Goal: Task Accomplishment & Management: Complete application form

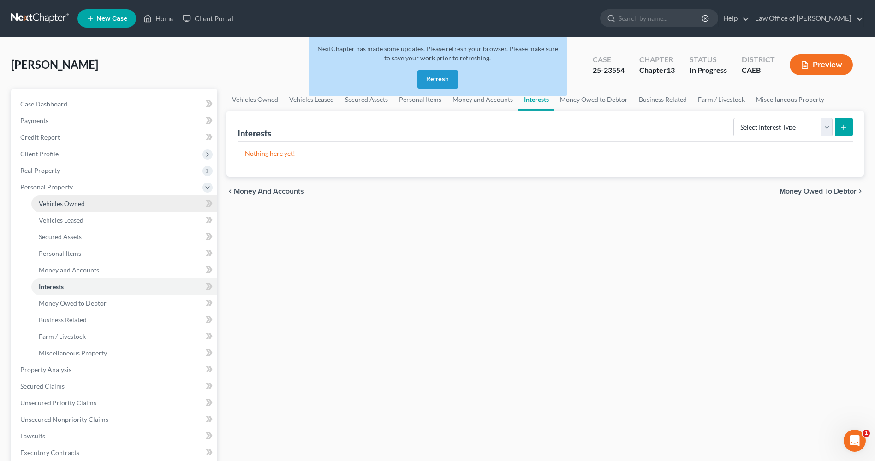
click at [62, 202] on span "Vehicles Owned" at bounding box center [62, 204] width 46 height 8
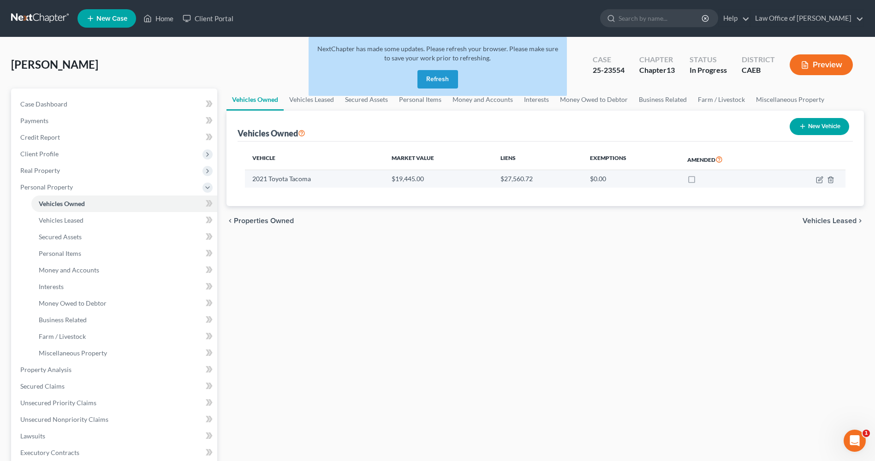
click at [292, 184] on td "2021 Toyota Tacoma" at bounding box center [314, 179] width 139 height 18
click at [819, 180] on icon "button" at bounding box center [821, 179] width 4 height 4
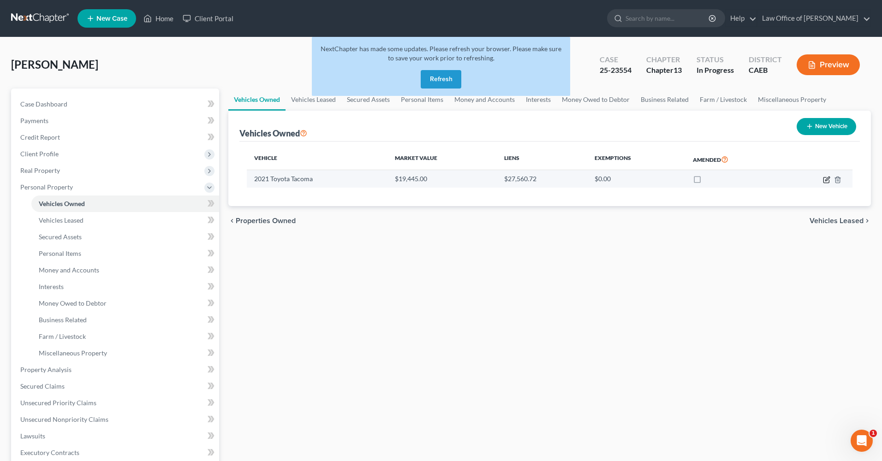
select select "1"
select select "5"
select select "2"
select select "0"
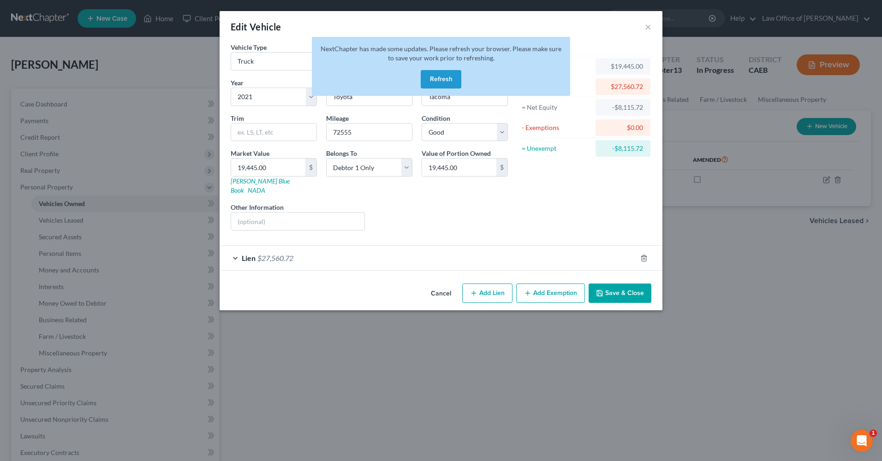
click at [445, 288] on button "Cancel" at bounding box center [441, 294] width 35 height 18
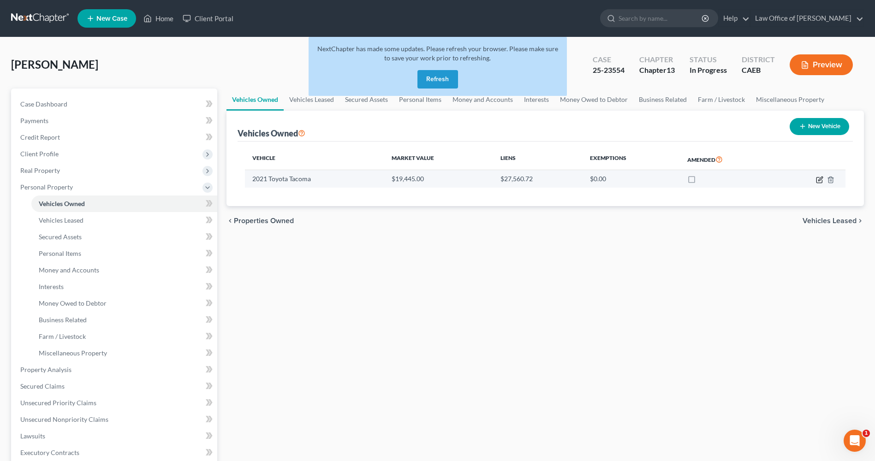
click at [821, 180] on icon "button" at bounding box center [819, 179] width 7 height 7
select select "1"
select select "5"
select select "2"
select select "0"
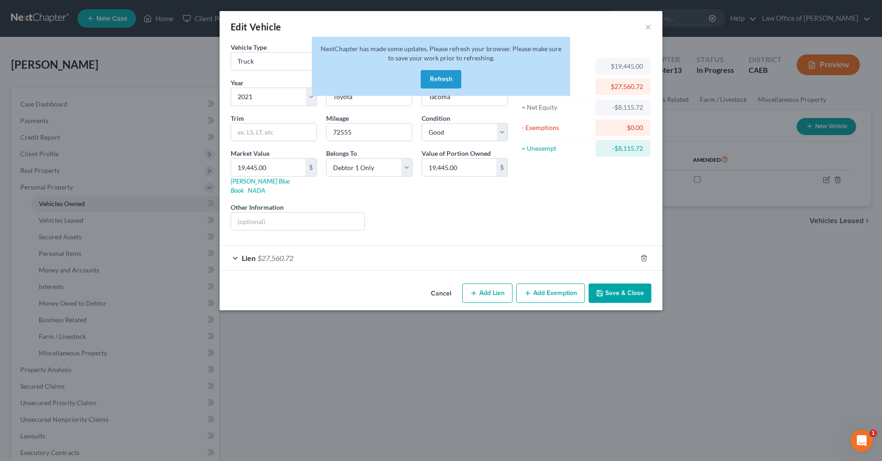
click at [620, 284] on button "Save & Close" at bounding box center [620, 293] width 63 height 19
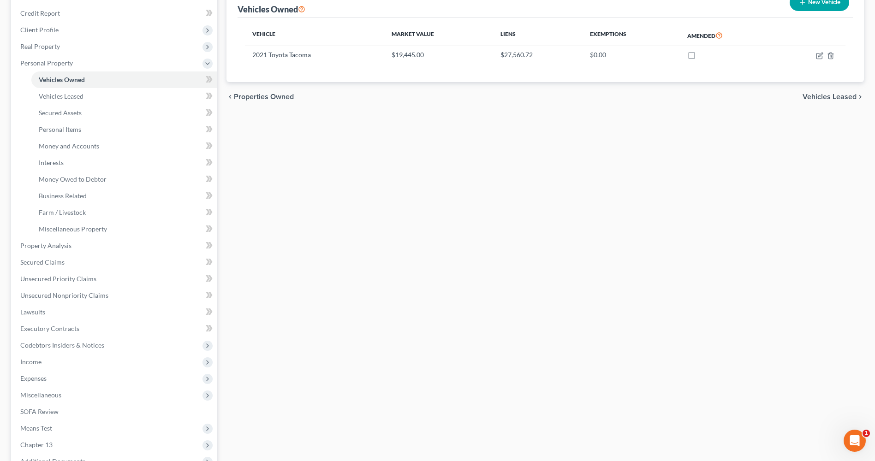
scroll to position [137, 0]
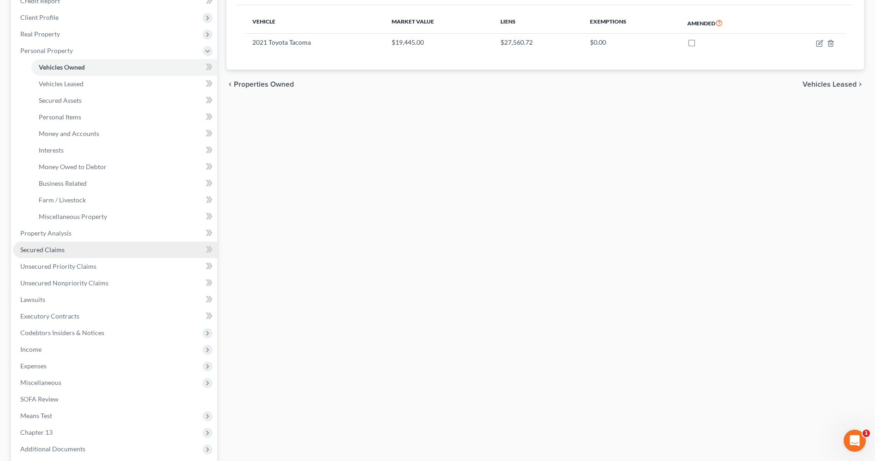
click at [62, 252] on span "Secured Claims" at bounding box center [42, 250] width 44 height 8
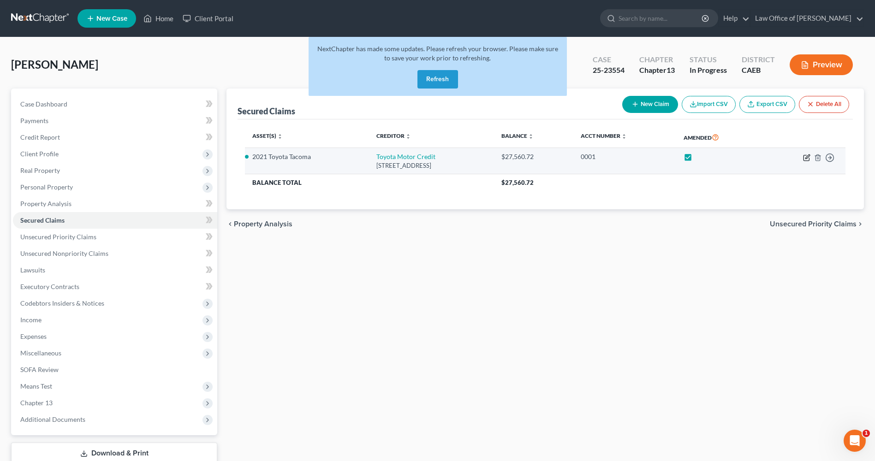
click at [805, 157] on icon "button" at bounding box center [806, 157] width 7 height 7
select select "14"
select select "2"
select select "0"
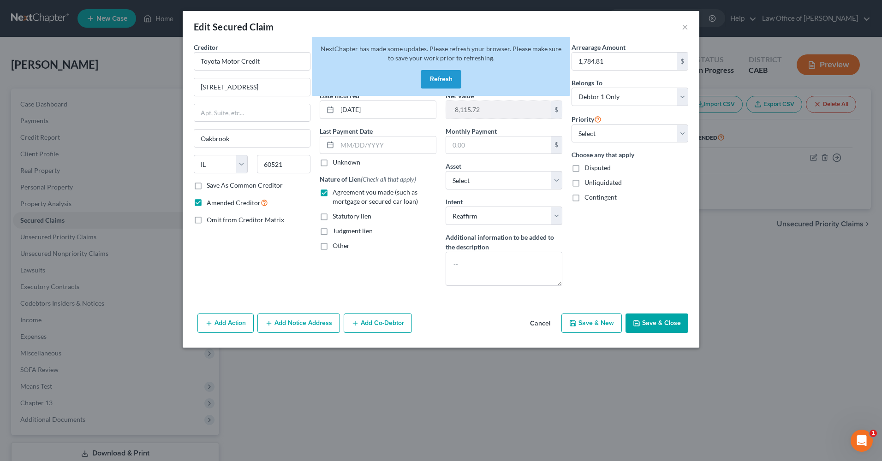
click at [678, 318] on button "Save & Close" at bounding box center [657, 323] width 63 height 19
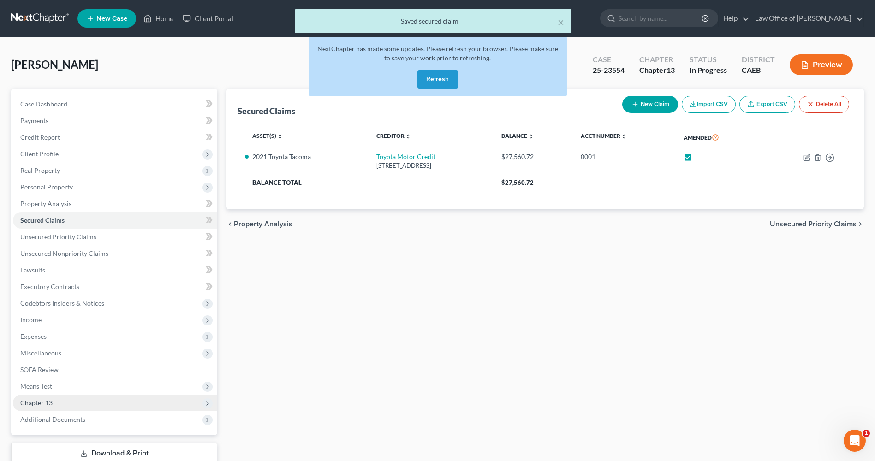
click at [78, 403] on span "Chapter 13" at bounding box center [115, 403] width 204 height 17
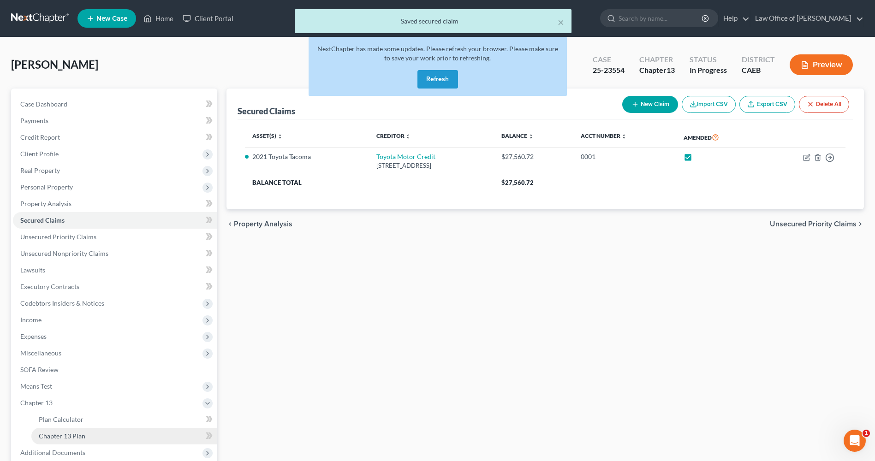
click at [75, 434] on span "Chapter 13 Plan" at bounding box center [62, 436] width 47 height 8
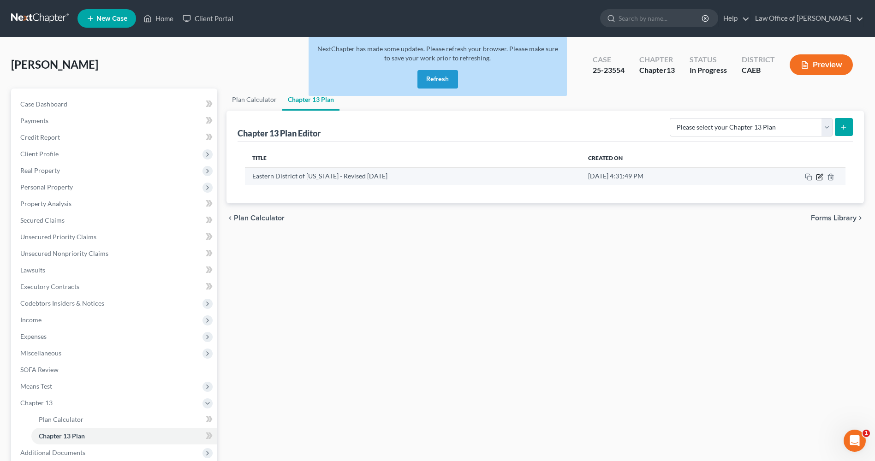
click at [821, 177] on icon "button" at bounding box center [821, 176] width 4 height 4
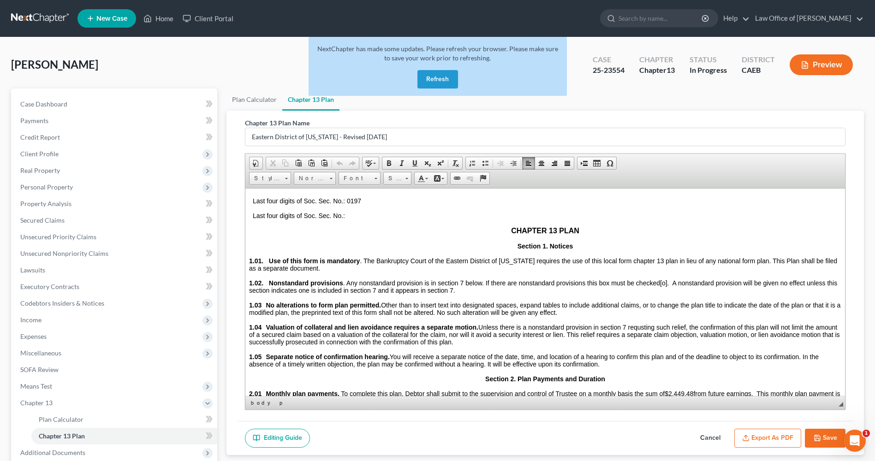
scroll to position [132, 0]
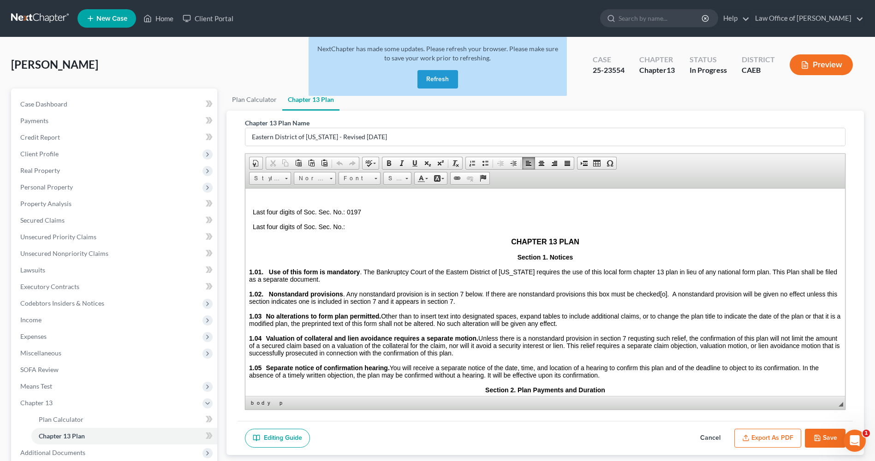
drag, startPoint x: 843, startPoint y: 208, endPoint x: 1105, endPoint y: 407, distance: 330.0
click at [31, 187] on span "Personal Property" at bounding box center [46, 187] width 53 height 8
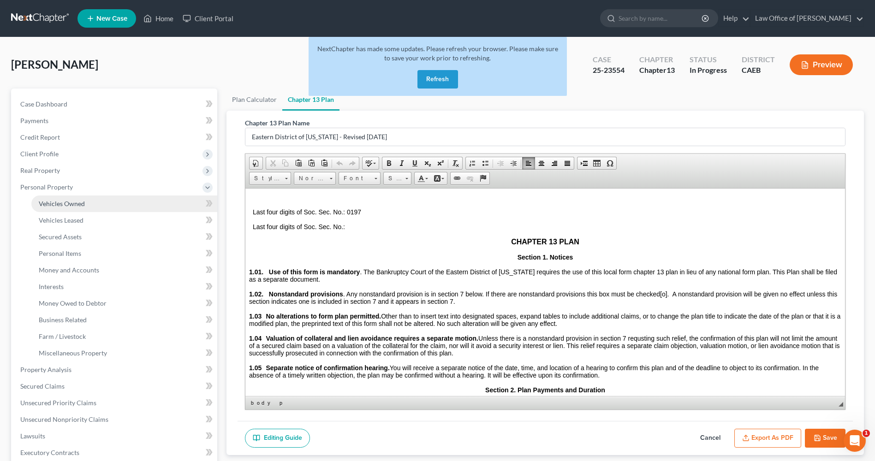
click at [60, 200] on span "Vehicles Owned" at bounding box center [62, 204] width 46 height 8
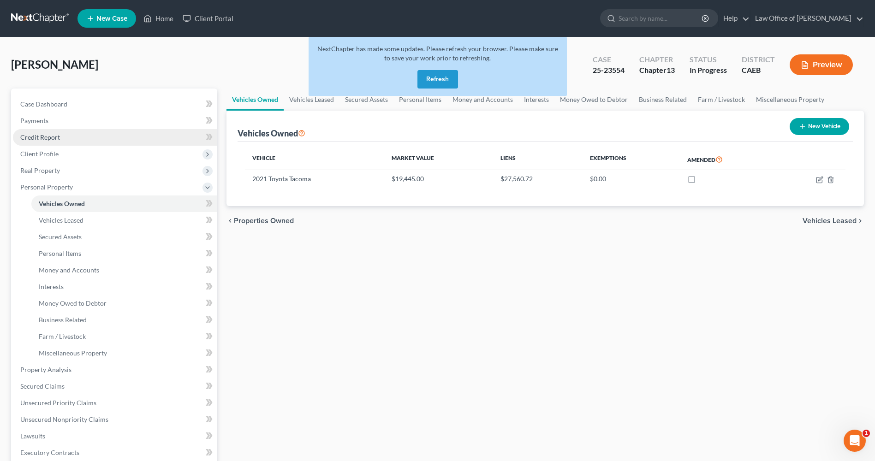
click at [40, 139] on span "Credit Report" at bounding box center [40, 137] width 40 height 8
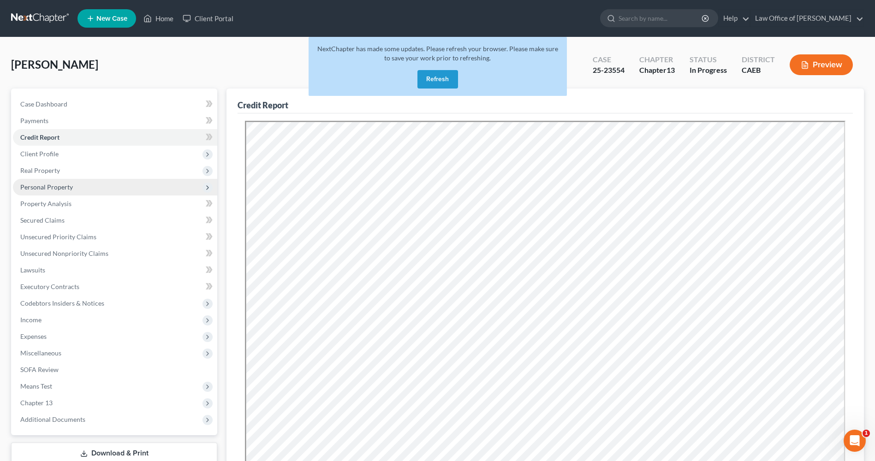
click at [71, 185] on span "Personal Property" at bounding box center [46, 187] width 53 height 8
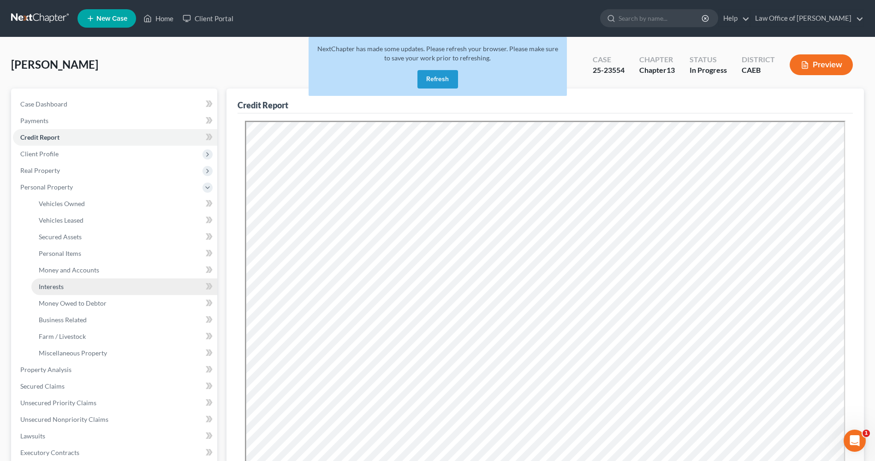
click at [70, 284] on link "Interests" at bounding box center [124, 287] width 186 height 17
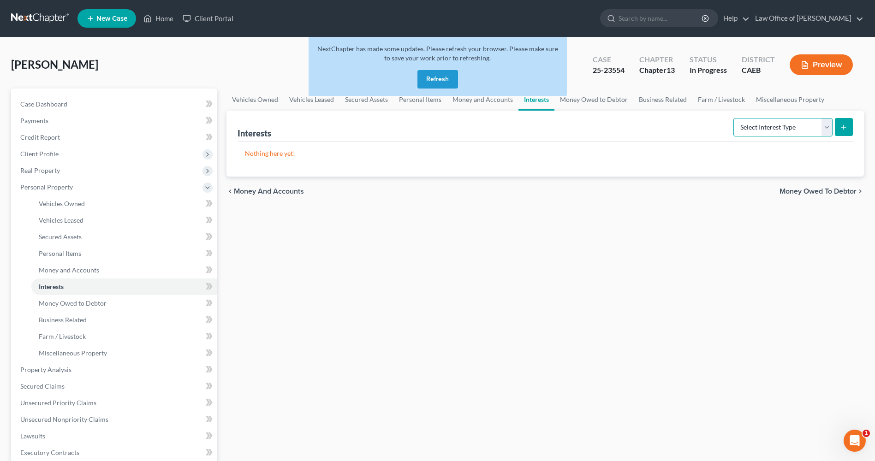
click at [827, 130] on select "Select Interest Type 401K Annuity Bond Education IRA Government Bond Government…" at bounding box center [783, 127] width 99 height 18
select select "government_pension_plan"
click at [735, 118] on select "Select Interest Type 401K Annuity Bond Education IRA Government Bond Government…" at bounding box center [783, 127] width 99 height 18
click at [845, 131] on icon "submit" at bounding box center [843, 127] width 7 height 7
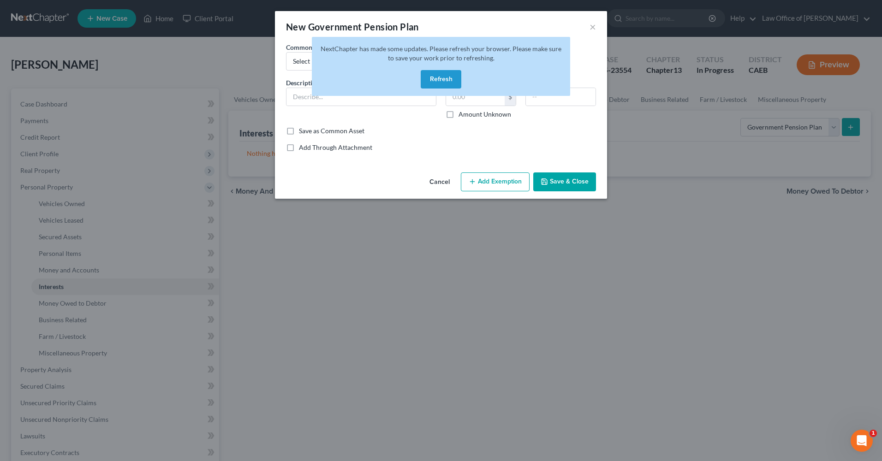
click at [437, 74] on button "Refresh" at bounding box center [441, 79] width 41 height 18
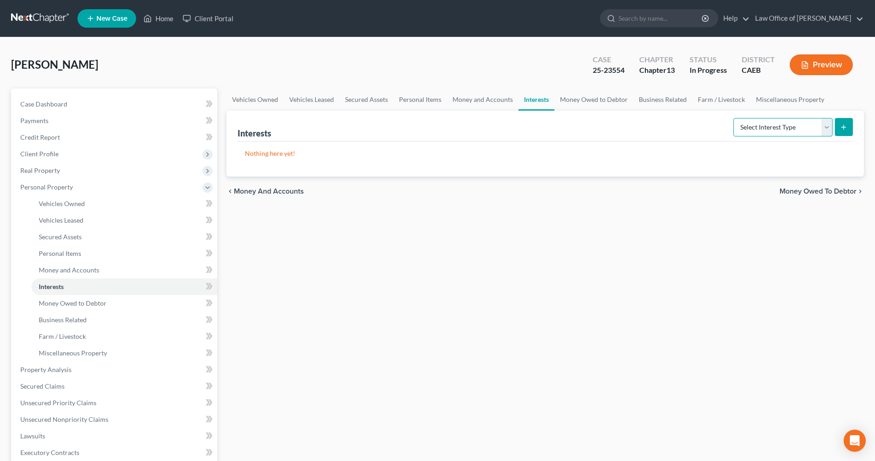
click at [827, 127] on select "Select Interest Type 401K Annuity Bond Education IRA Government Bond Government…" at bounding box center [783, 127] width 99 height 18
select select "government_pension_plan"
click at [735, 118] on select "Select Interest Type 401K Annuity Bond Education IRA Government Bond Government…" at bounding box center [783, 127] width 99 height 18
click at [850, 131] on button "submit" at bounding box center [844, 127] width 18 height 18
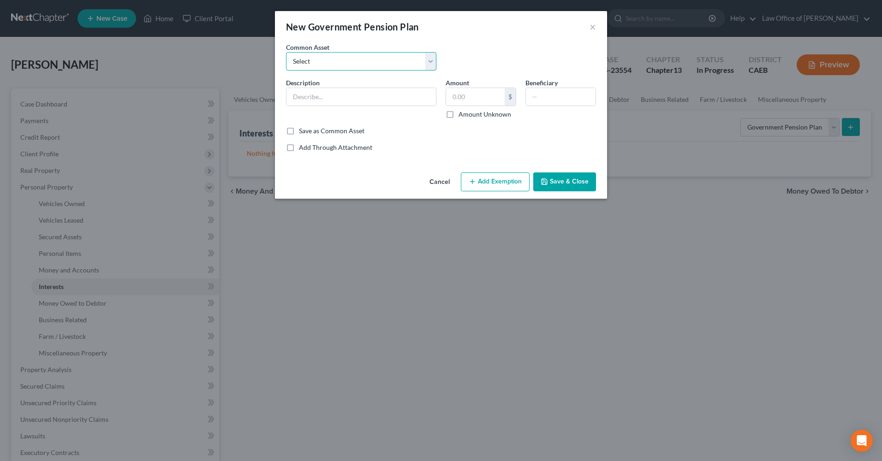
click at [431, 60] on select "Select CALPERS Plan 457 Plan" at bounding box center [361, 61] width 150 height 18
select select "0"
click at [286, 52] on select "Select CALPERS Plan 457 Plan" at bounding box center [361, 61] width 150 height 18
type input "CALPERS Plan"
click at [459, 114] on label "Amount Unknown" at bounding box center [485, 114] width 53 height 9
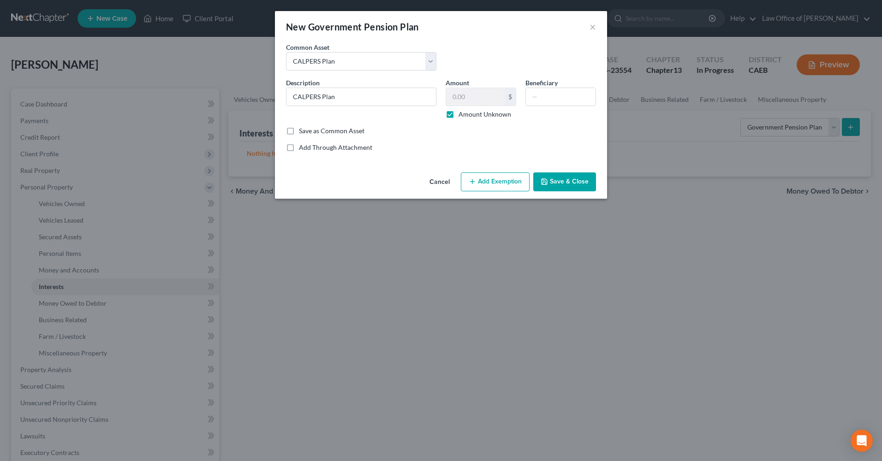
click at [462, 114] on input "Amount Unknown" at bounding box center [465, 113] width 6 height 6
checkbox input "false"
click at [486, 101] on input "text" at bounding box center [475, 97] width 59 height 18
type input "69,550"
click at [560, 102] on input "text" at bounding box center [561, 97] width 70 height 18
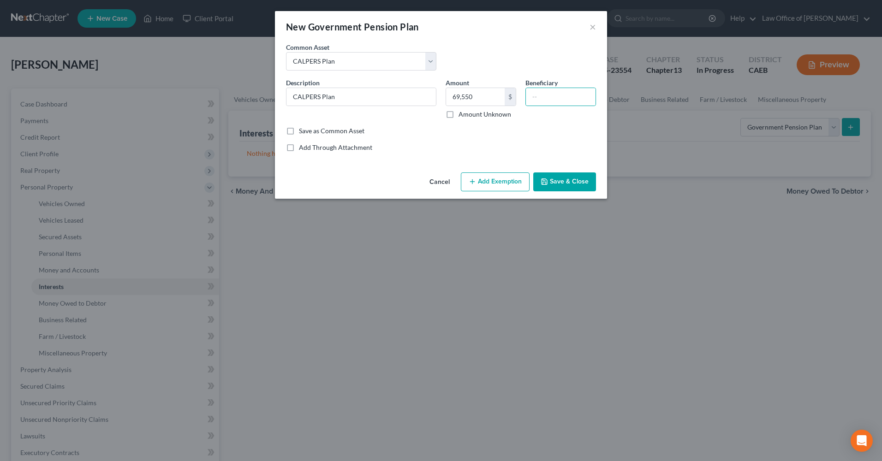
click at [504, 178] on button "Add Exemption" at bounding box center [495, 182] width 69 height 19
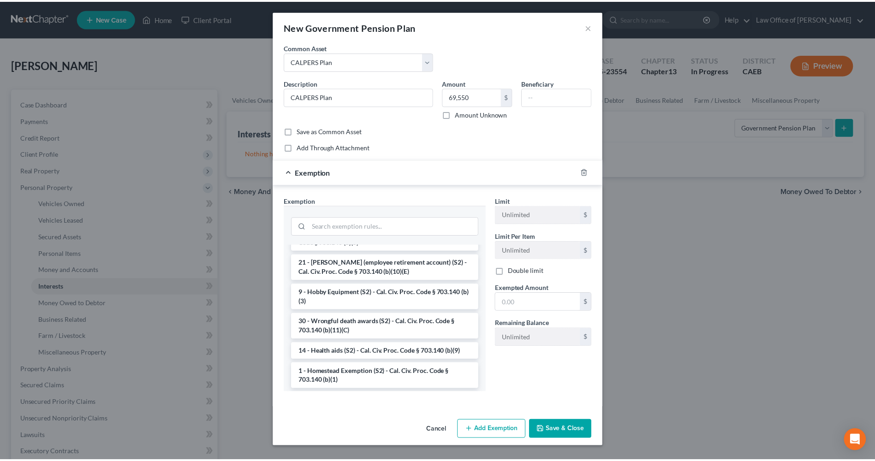
scroll to position [599, 0]
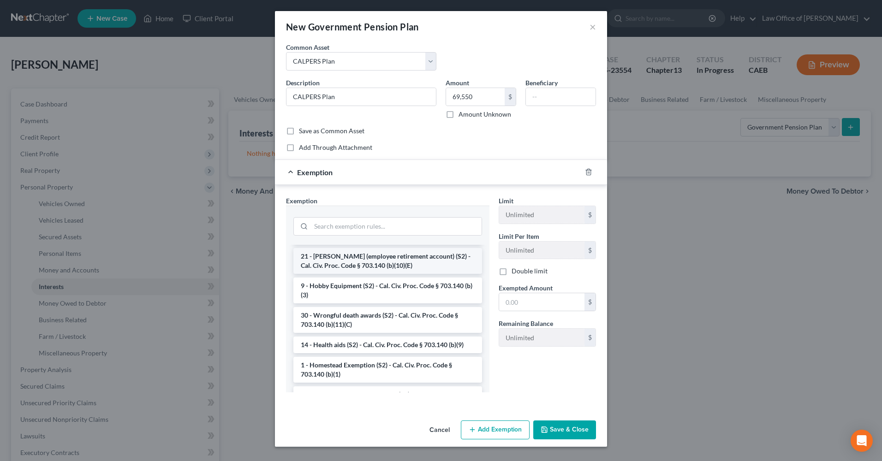
click at [372, 274] on li "21 - [PERSON_NAME] (employee retirement account) (S2) - Cal. Civ. Proc. Code § …" at bounding box center [388, 261] width 189 height 26
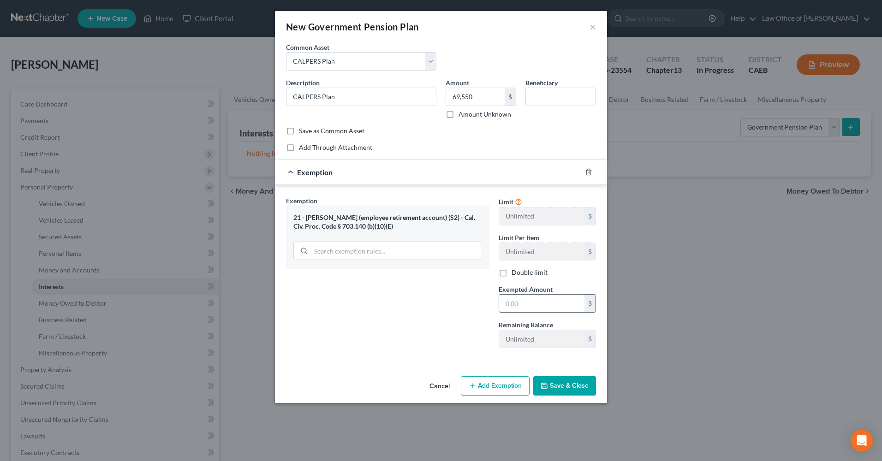
click at [548, 306] on input "text" at bounding box center [541, 304] width 85 height 18
type input "69,550"
click at [561, 385] on button "Save & Close" at bounding box center [564, 386] width 63 height 19
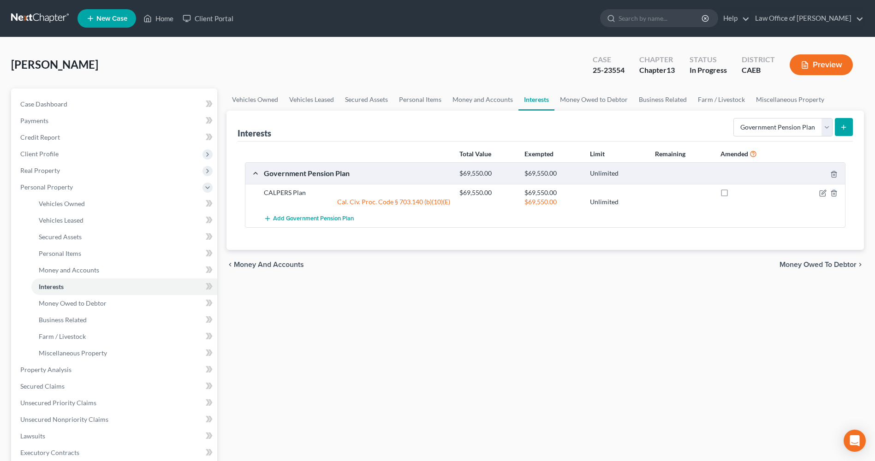
click at [733, 195] on label at bounding box center [733, 195] width 0 height 0
click at [737, 194] on input "checkbox" at bounding box center [740, 191] width 6 height 6
checkbox input "true"
click at [93, 150] on span "Client Profile" at bounding box center [115, 154] width 204 height 17
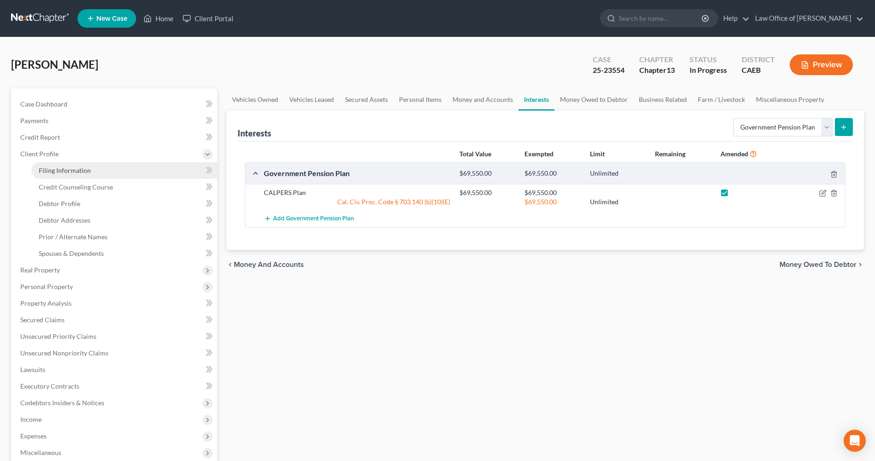
click at [87, 172] on span "Filing Information" at bounding box center [65, 171] width 52 height 8
select select "1"
select select "0"
select select "3"
select select "4"
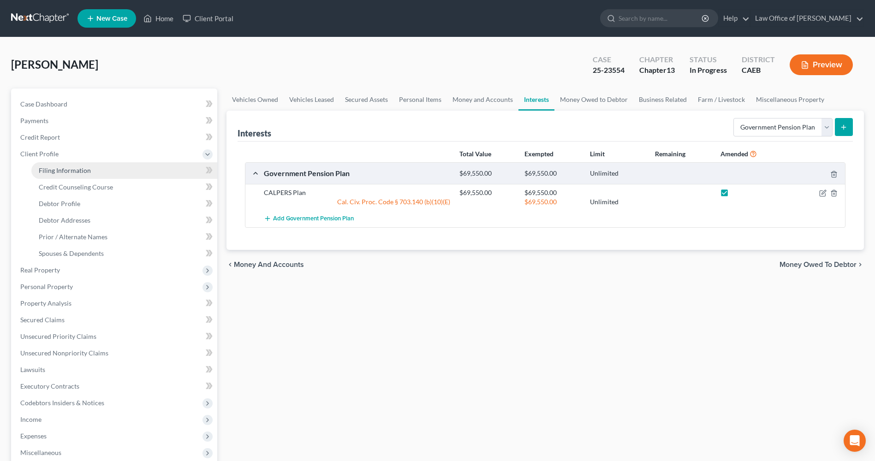
select select "0"
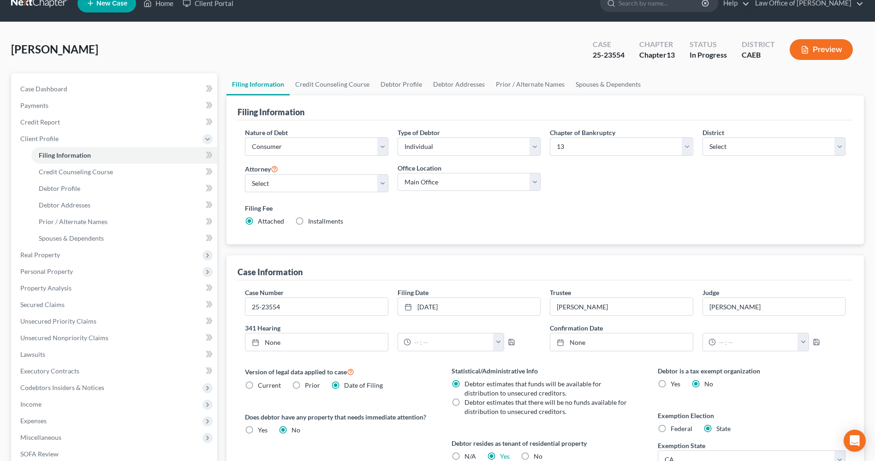
scroll to position [14, 0]
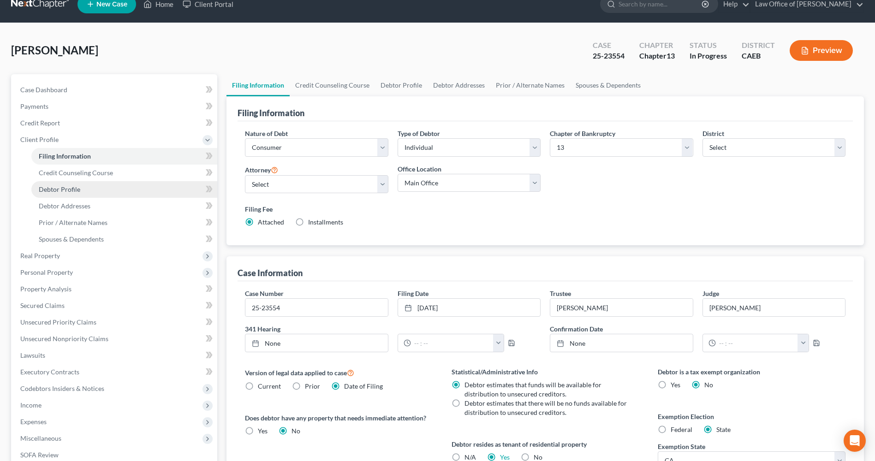
click at [74, 190] on span "Debtor Profile" at bounding box center [60, 190] width 42 height 8
select select "3"
select select "0"
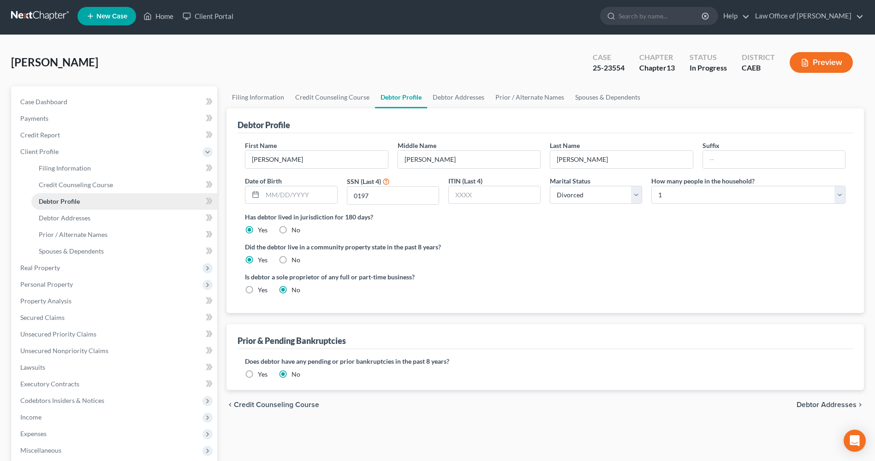
radio input "true"
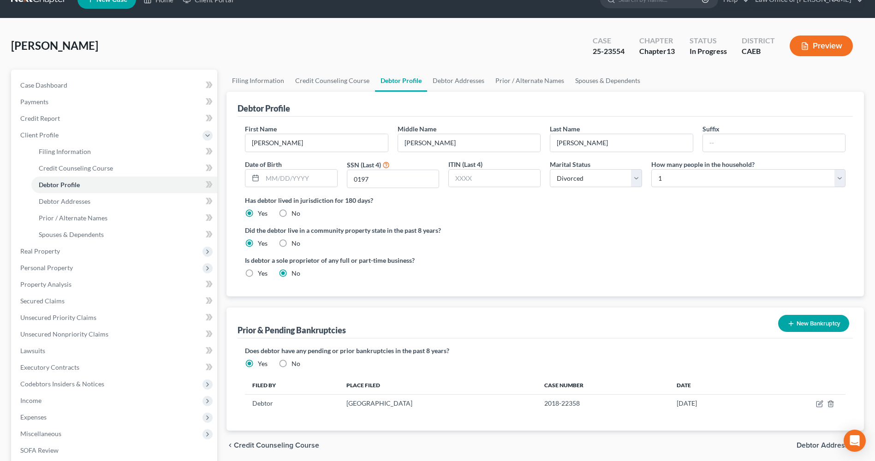
scroll to position [25, 0]
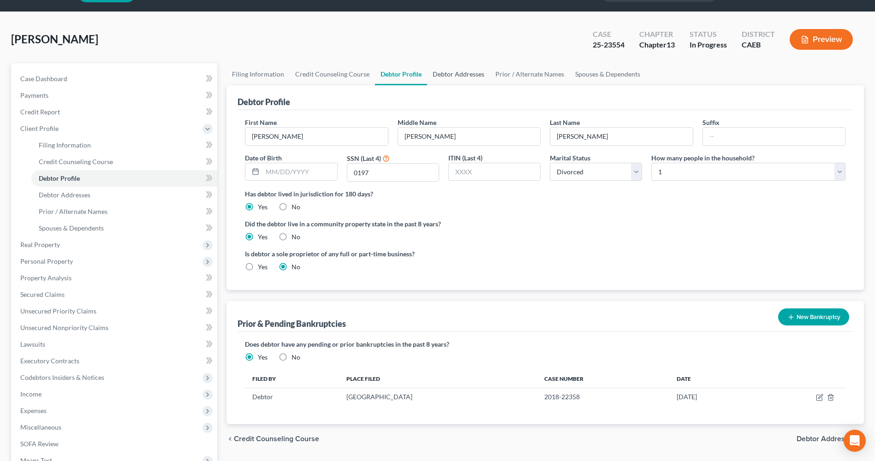
click at [438, 70] on link "Debtor Addresses" at bounding box center [458, 74] width 63 height 22
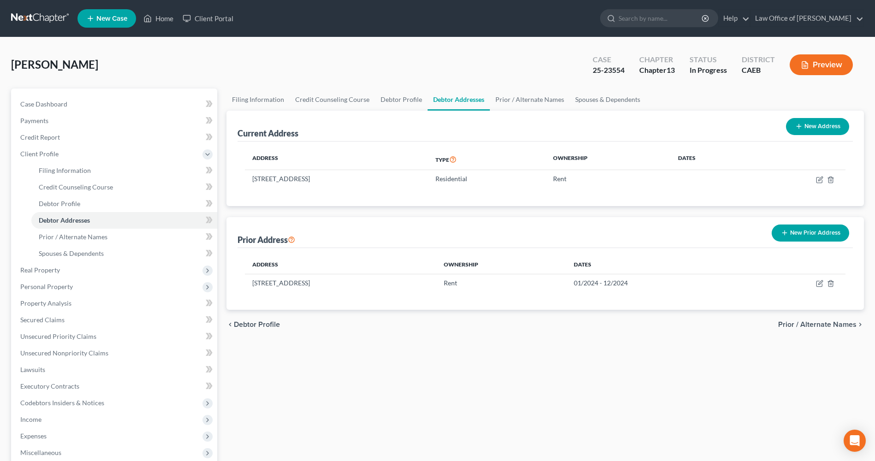
click at [822, 129] on button "New Address" at bounding box center [817, 126] width 63 height 17
select select "0"
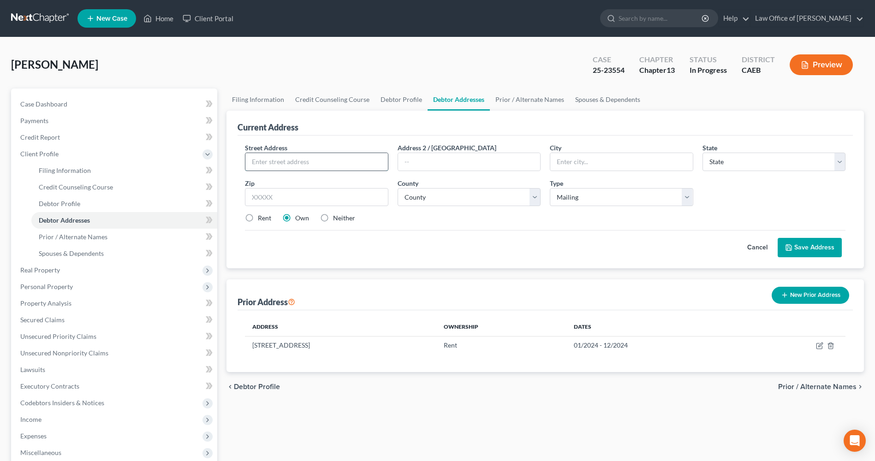
click at [373, 167] on input "text" at bounding box center [317, 162] width 142 height 18
type input "[STREET_ADDRESS]"
type input "Lincoln"
select select "4"
type input "95648"
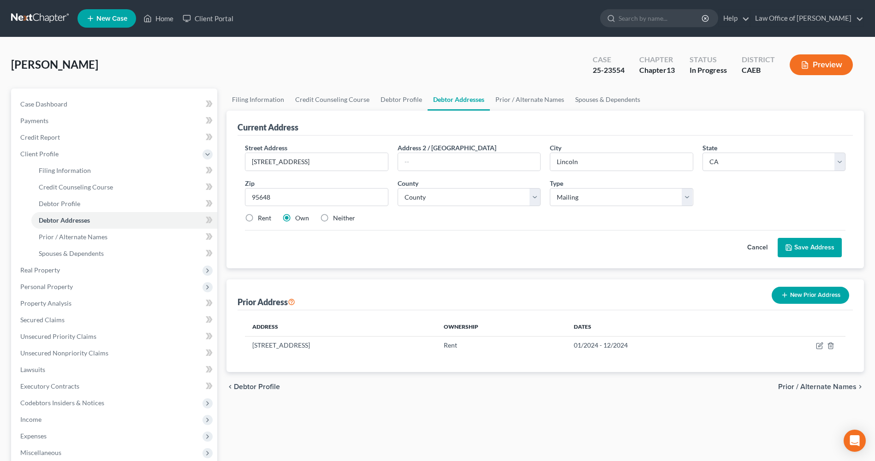
click at [258, 216] on label "Rent" at bounding box center [264, 218] width 13 height 9
click at [262, 216] on input "Rent" at bounding box center [265, 217] width 6 height 6
radio input "true"
click at [535, 199] on select "County [GEOGRAPHIC_DATA] [GEOGRAPHIC_DATA] [GEOGRAPHIC_DATA] [GEOGRAPHIC_DATA] …" at bounding box center [469, 197] width 143 height 18
select select "30"
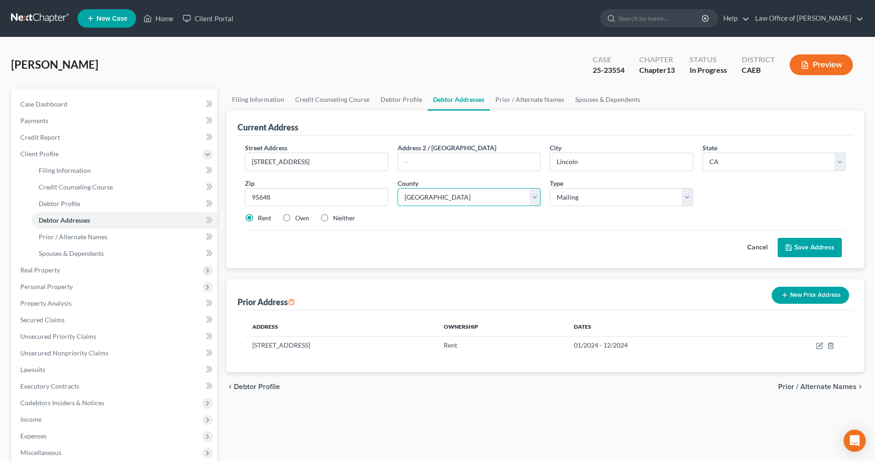
click at [398, 188] on select "County [GEOGRAPHIC_DATA] [GEOGRAPHIC_DATA] [GEOGRAPHIC_DATA] [GEOGRAPHIC_DATA] …" at bounding box center [469, 197] width 143 height 18
click at [688, 198] on select "Select Mailing Rental Business" at bounding box center [621, 197] width 143 height 18
select select "1"
click at [550, 188] on select "Select Mailing Rental Business" at bounding box center [621, 197] width 143 height 18
click at [685, 195] on select "Select Mailing Rental Business" at bounding box center [621, 197] width 143 height 18
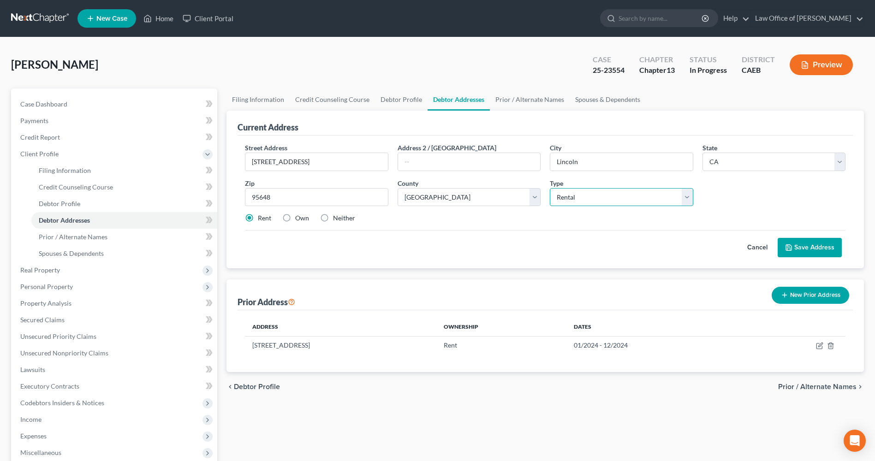
click at [550, 188] on select "Select Mailing Rental Business" at bounding box center [621, 197] width 143 height 18
click at [819, 248] on button "Save Address" at bounding box center [810, 247] width 64 height 19
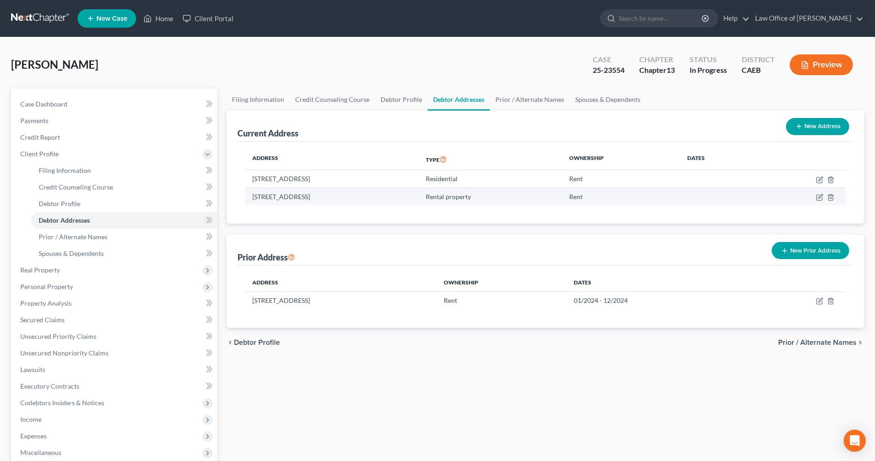
click at [818, 193] on td at bounding box center [802, 197] width 88 height 18
click at [821, 198] on icon "button" at bounding box center [819, 197] width 7 height 7
select select "4"
select select "30"
select select "1"
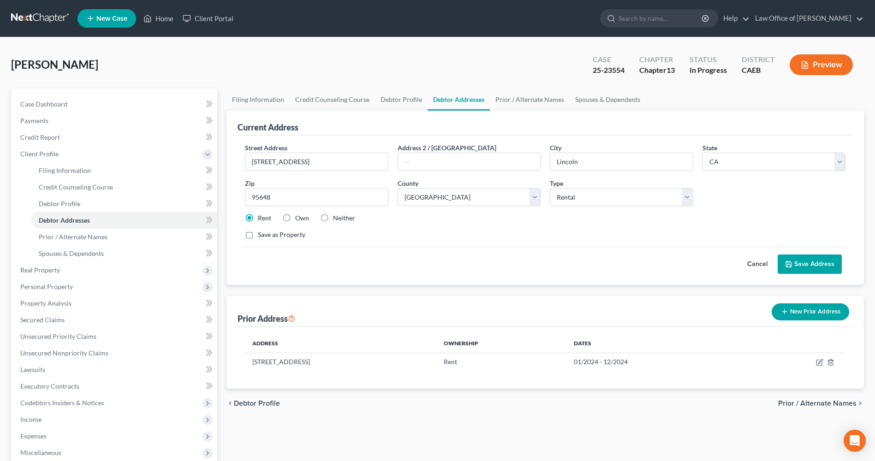
click at [333, 220] on label "Neither" at bounding box center [344, 218] width 22 height 9
click at [337, 220] on input "Neither" at bounding box center [340, 217] width 6 height 6
radio input "true"
click at [258, 237] on label "Save as Property" at bounding box center [282, 234] width 48 height 9
click at [262, 236] on input "Save as Property" at bounding box center [265, 233] width 6 height 6
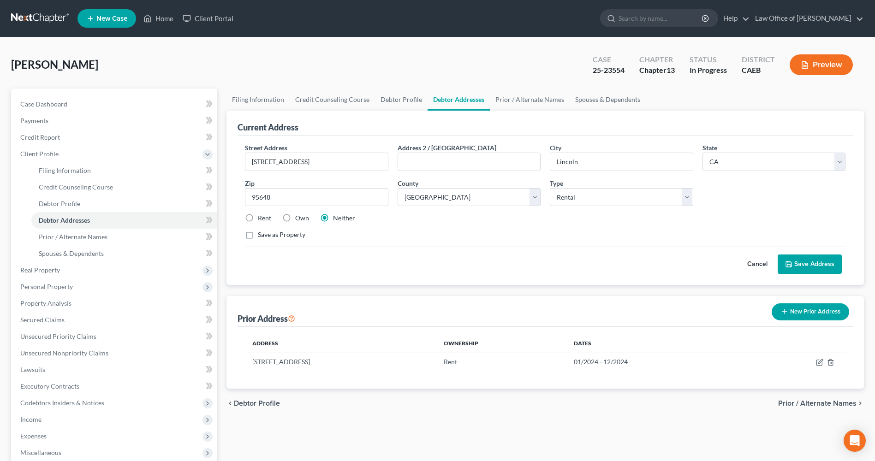
checkbox input "true"
click at [816, 262] on button "Save Address" at bounding box center [810, 264] width 64 height 19
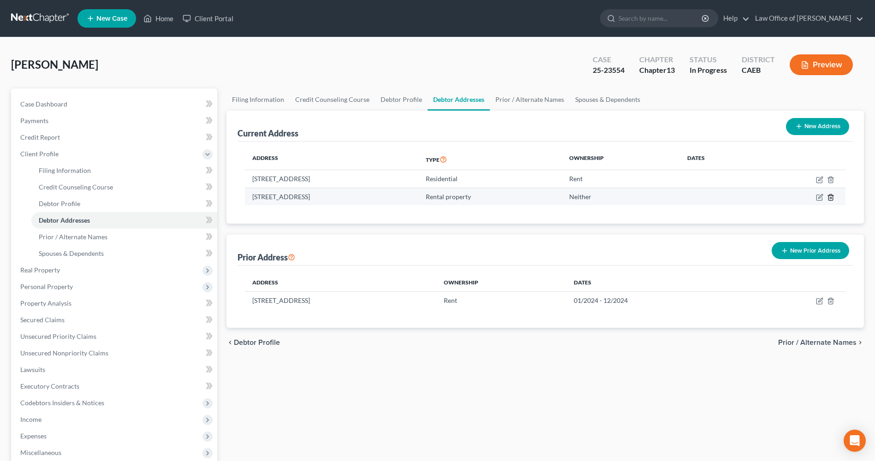
click at [832, 199] on line "button" at bounding box center [832, 198] width 0 height 2
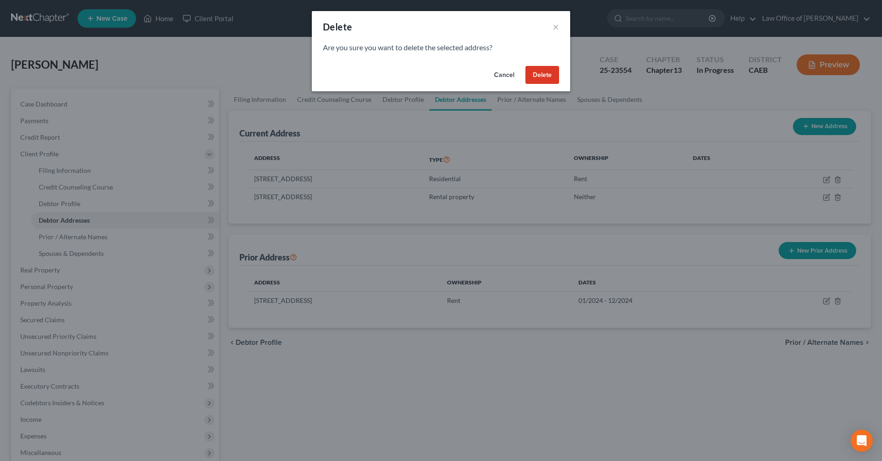
click at [554, 75] on button "Delete" at bounding box center [543, 75] width 34 height 18
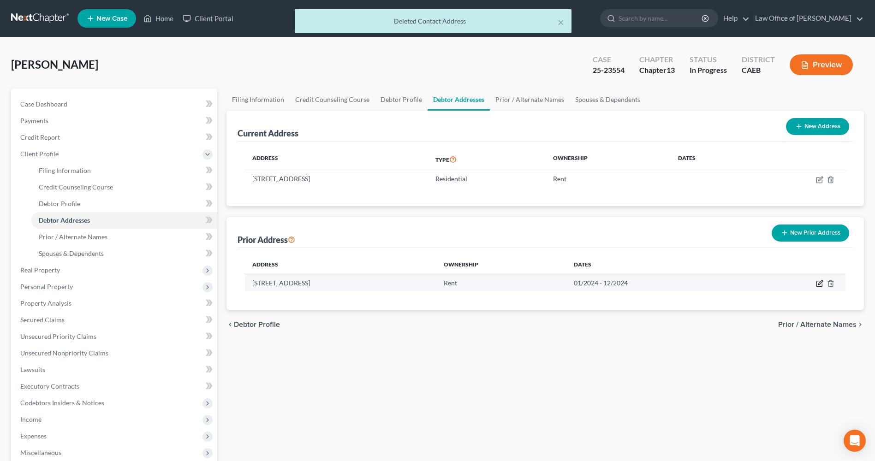
click at [821, 284] on icon "button" at bounding box center [821, 283] width 4 height 4
select select "4"
select select "30"
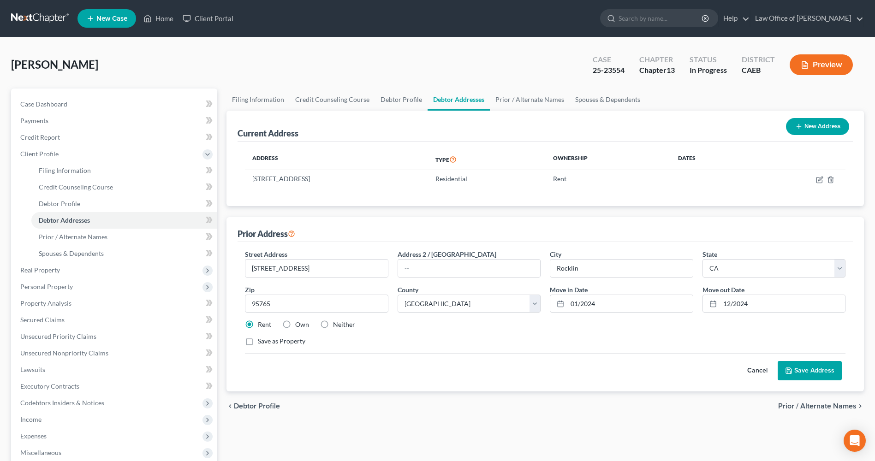
click at [756, 369] on button "Cancel" at bounding box center [757, 371] width 41 height 18
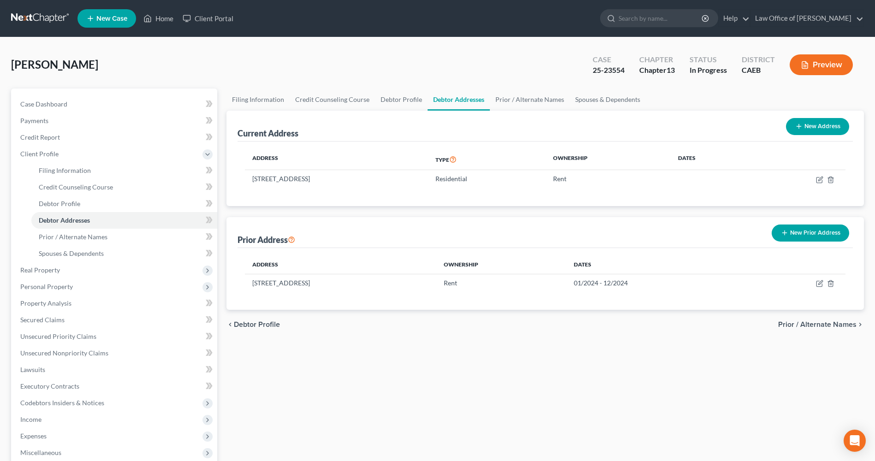
click at [795, 229] on button "New Prior Address" at bounding box center [811, 233] width 78 height 17
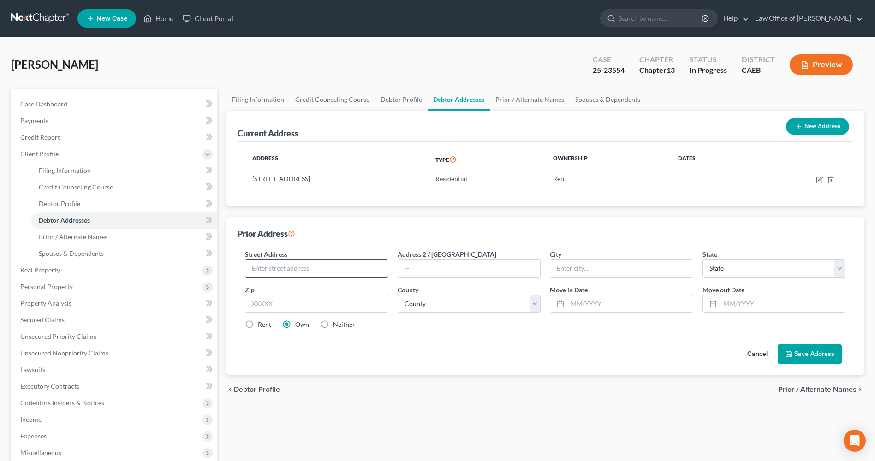
click at [268, 261] on input "text" at bounding box center [317, 269] width 142 height 18
click at [268, 261] on input "9088" at bounding box center [317, 269] width 142 height 18
type input "[STREET_ADDRESS]"
type input "r"
type input "[GEOGRAPHIC_DATA]"
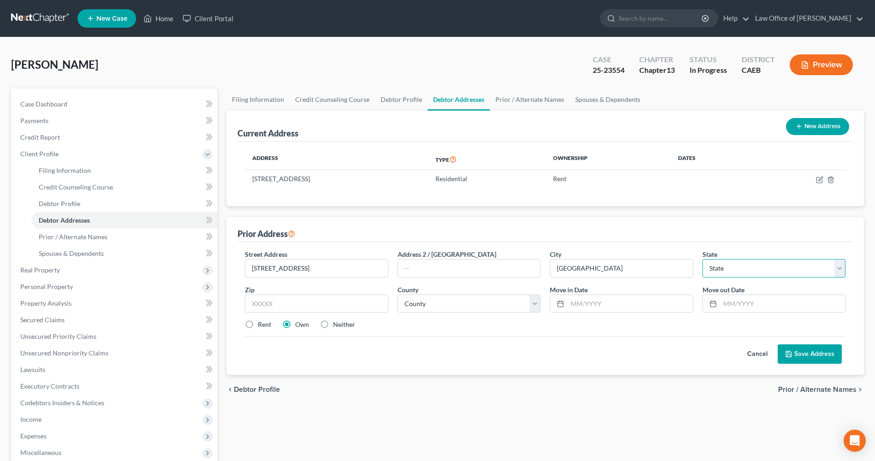
click at [835, 273] on select "State [US_STATE] AK AR AZ CA CO CT DE DC [GEOGRAPHIC_DATA] [GEOGRAPHIC_DATA] GU…" at bounding box center [774, 268] width 143 height 18
select select "4"
click at [703, 259] on select "State [US_STATE] AK AR AZ CA CO CT DE DC [GEOGRAPHIC_DATA] [GEOGRAPHIC_DATA] GU…" at bounding box center [774, 268] width 143 height 18
click at [440, 305] on select "County [GEOGRAPHIC_DATA] [GEOGRAPHIC_DATA] [GEOGRAPHIC_DATA] [GEOGRAPHIC_DATA] …" at bounding box center [469, 304] width 143 height 18
select select "30"
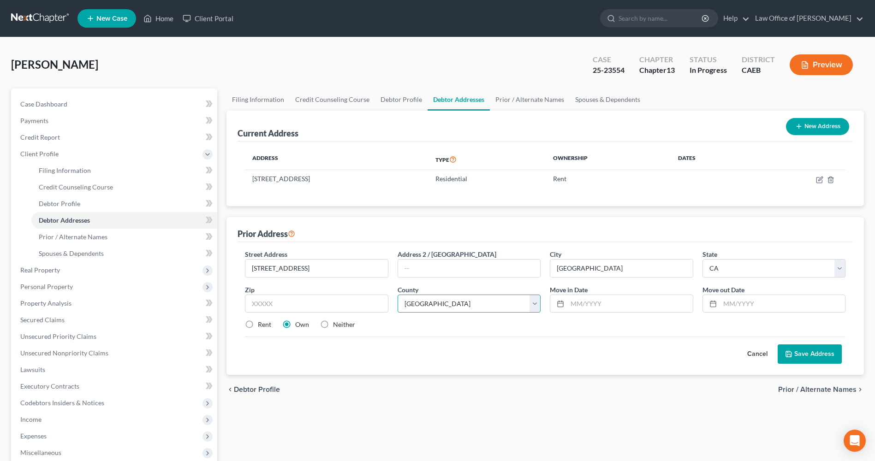
click at [398, 295] on select "County [GEOGRAPHIC_DATA] [GEOGRAPHIC_DATA] [GEOGRAPHIC_DATA] [GEOGRAPHIC_DATA] …" at bounding box center [469, 304] width 143 height 18
click at [369, 299] on input "text" at bounding box center [316, 304] width 143 height 18
type input "95747"
click at [427, 347] on div "Cancel Save Address" at bounding box center [545, 350] width 601 height 27
click at [258, 326] on label "Rent" at bounding box center [264, 324] width 13 height 9
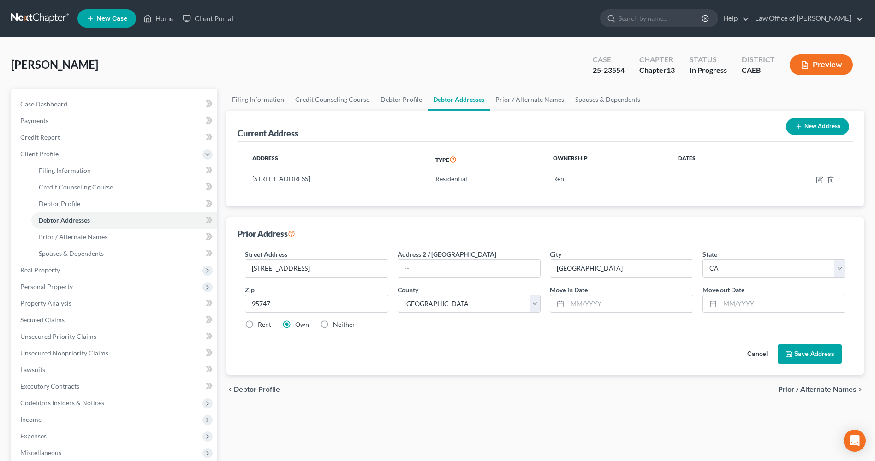
click at [262, 326] on input "Rent" at bounding box center [265, 323] width 6 height 6
radio input "true"
click at [714, 304] on icon at bounding box center [713, 303] width 7 height 7
click at [751, 307] on input "text" at bounding box center [782, 304] width 125 height 18
type input "07/2025"
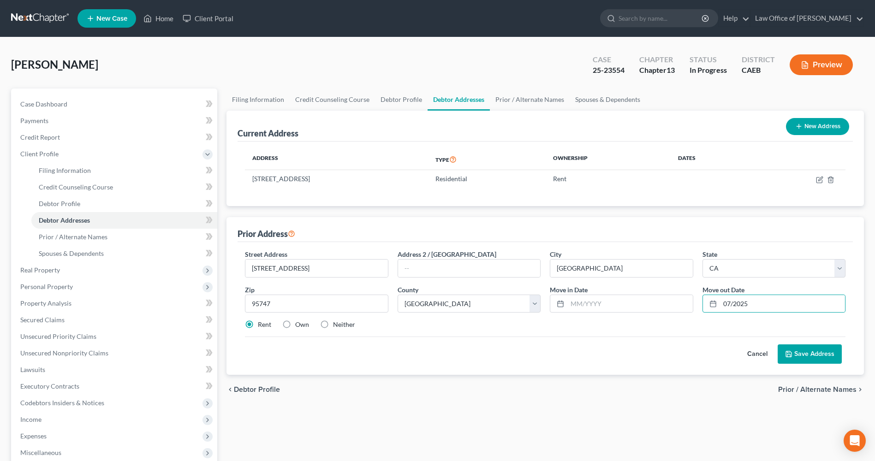
click at [805, 354] on button "Save Address" at bounding box center [810, 354] width 64 height 19
click at [625, 303] on input "text" at bounding box center [630, 304] width 125 height 18
type input "08/2021"
click at [805, 354] on button "Save Address" at bounding box center [810, 354] width 64 height 19
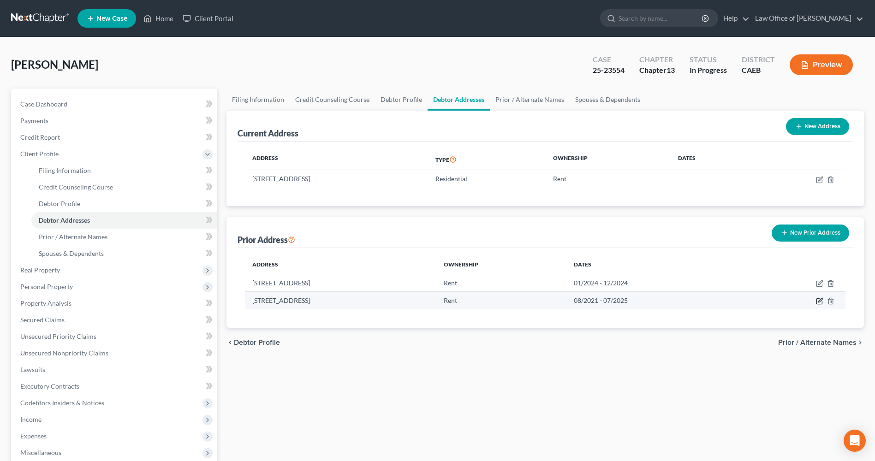
click at [819, 302] on icon "button" at bounding box center [821, 301] width 4 height 4
select select "4"
select select "30"
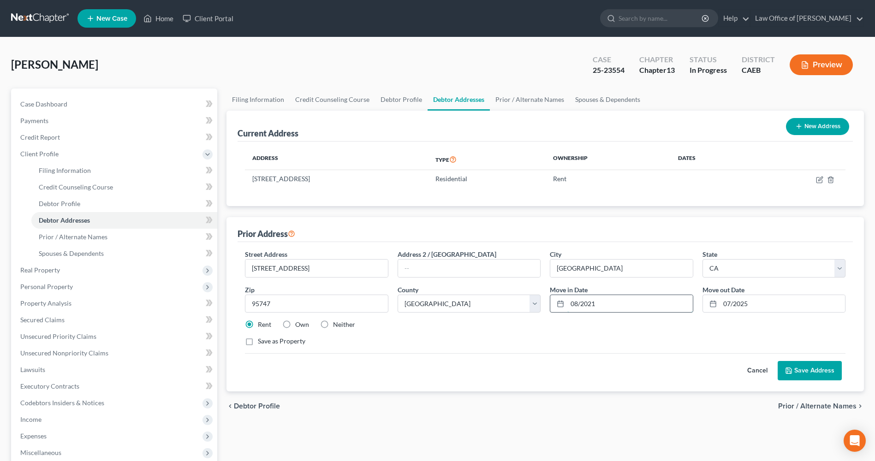
click at [577, 305] on input "08/2021" at bounding box center [630, 304] width 125 height 18
type input "01/2021"
click at [820, 370] on button "Save Address" at bounding box center [810, 370] width 64 height 19
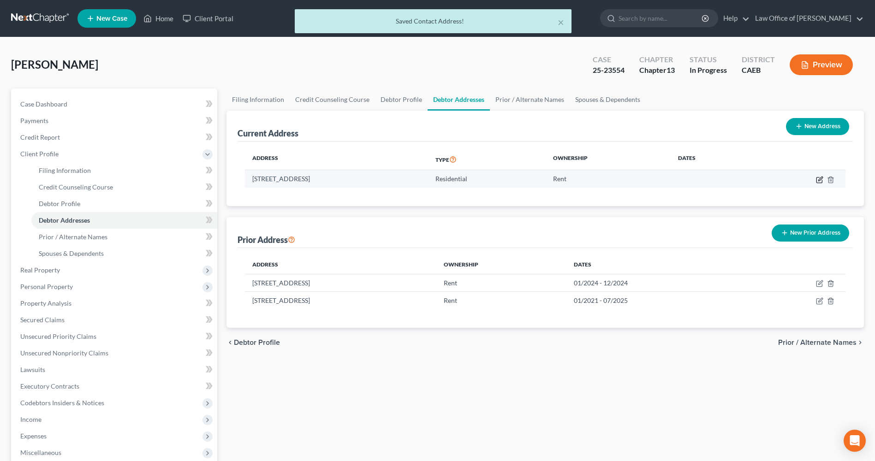
click at [817, 182] on icon "button" at bounding box center [820, 180] width 6 height 6
select select "4"
select select "30"
select select "0"
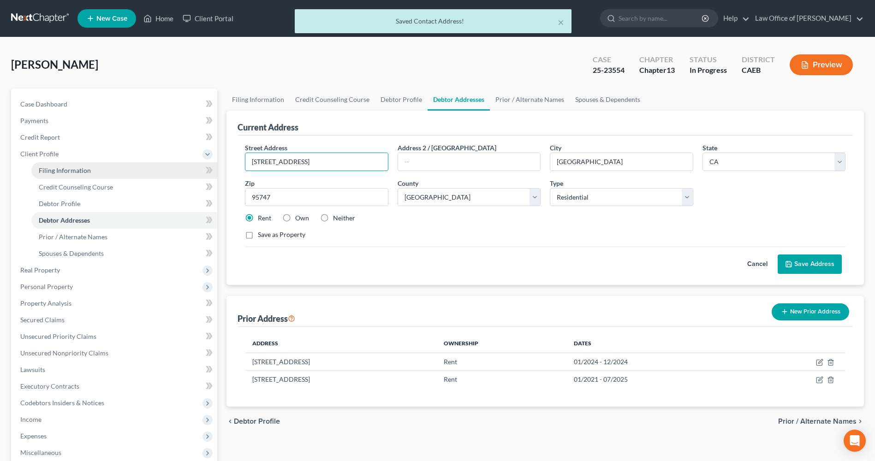
drag, startPoint x: 370, startPoint y: 161, endPoint x: 123, endPoint y: 177, distance: 247.0
click at [123, 177] on div "Petition Navigation Case Dashboard Payments Invoices Payments Payments Credit R…" at bounding box center [437, 339] width 863 height 500
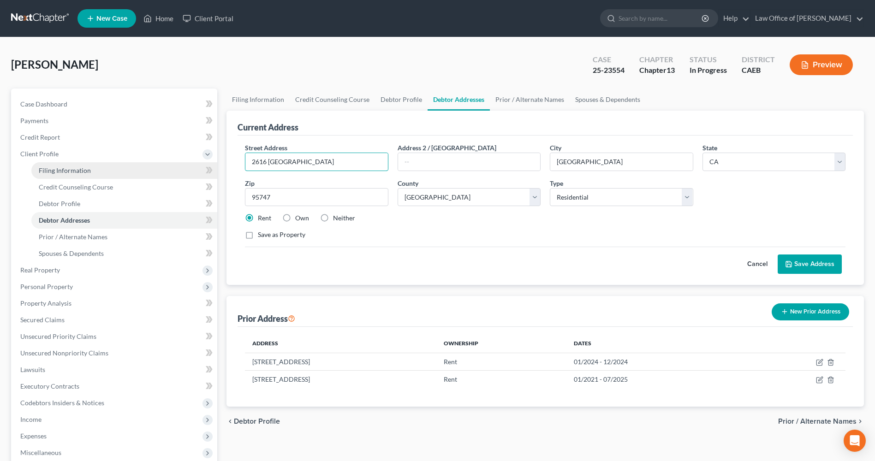
type input "2616 [GEOGRAPHIC_DATA]"
click at [587, 160] on input "[PERSON_NAME]" at bounding box center [622, 162] width 142 height 18
type input "Lincoln"
click at [361, 202] on input "95747" at bounding box center [316, 197] width 143 height 18
type input "95648"
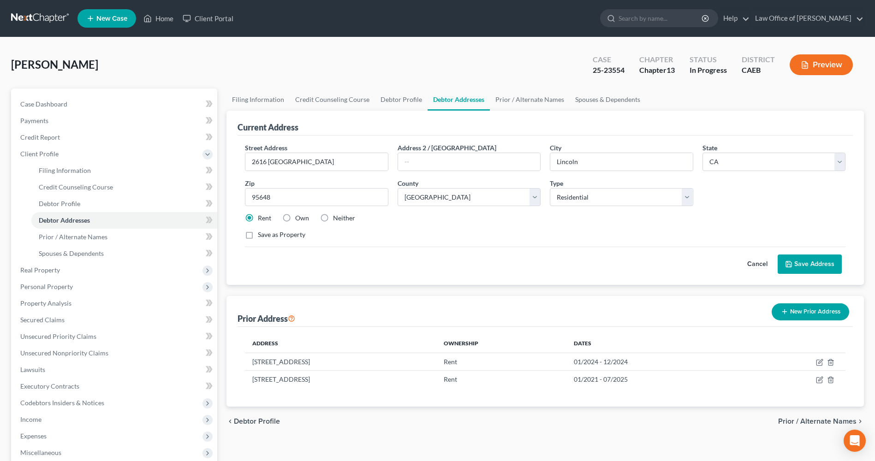
click at [815, 261] on button "Save Address" at bounding box center [810, 264] width 64 height 19
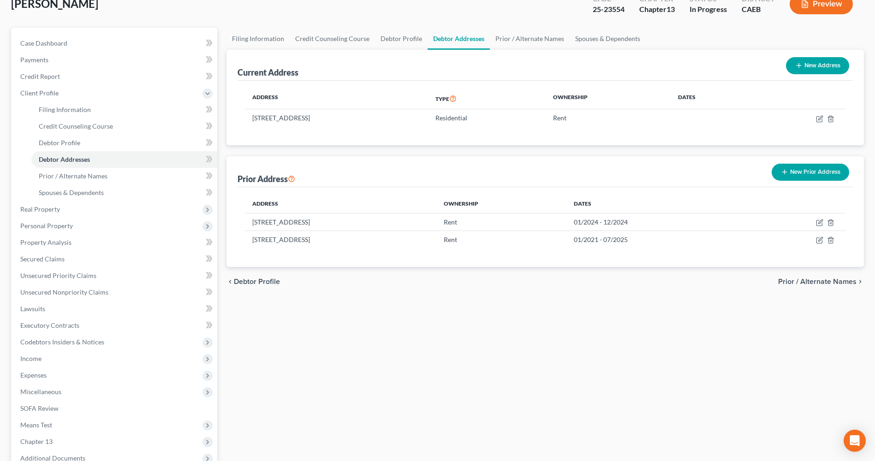
scroll to position [27, 0]
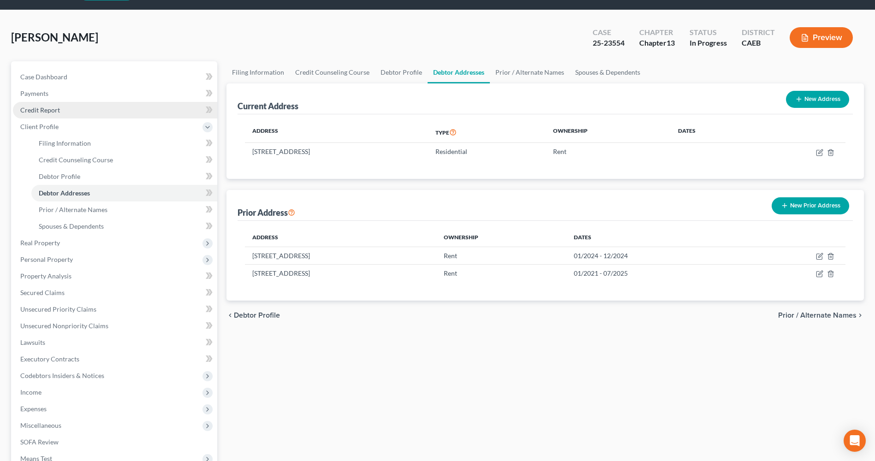
click at [65, 107] on link "Credit Report" at bounding box center [115, 110] width 204 height 17
